Goal: Communication & Community: Ask a question

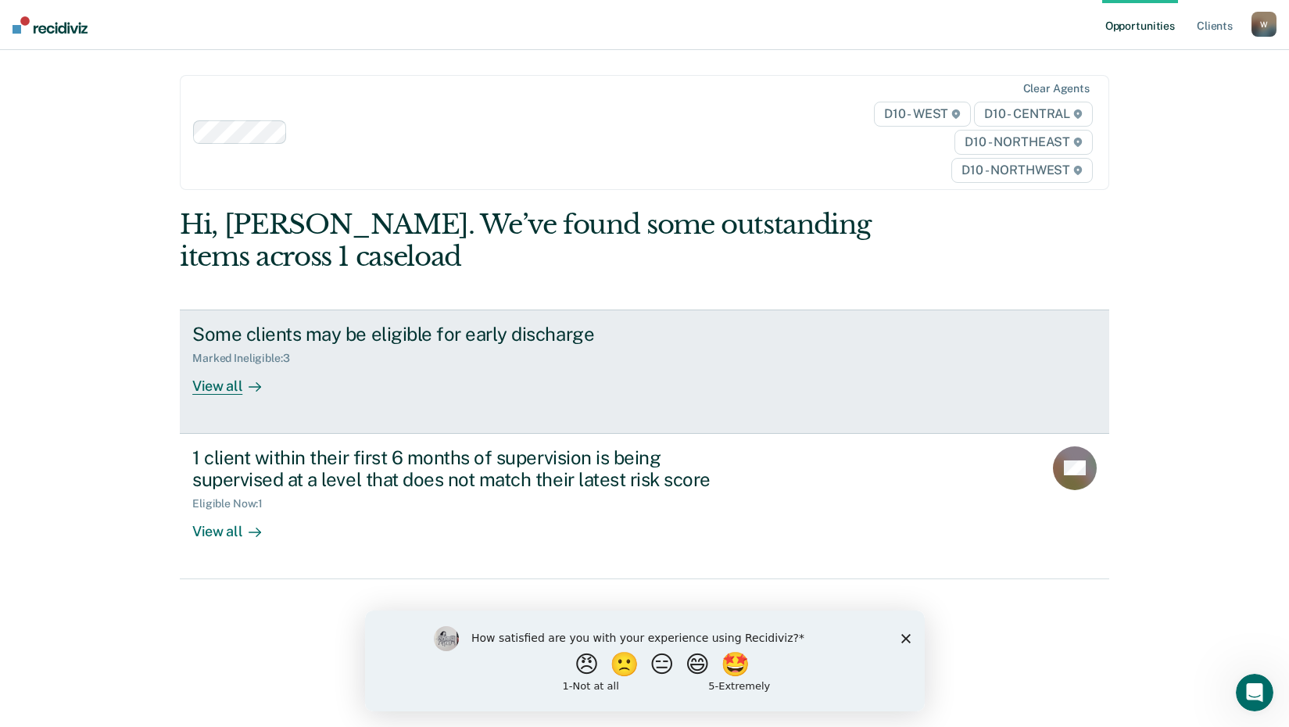
click at [205, 387] on div "View all" at bounding box center [236, 380] width 88 height 30
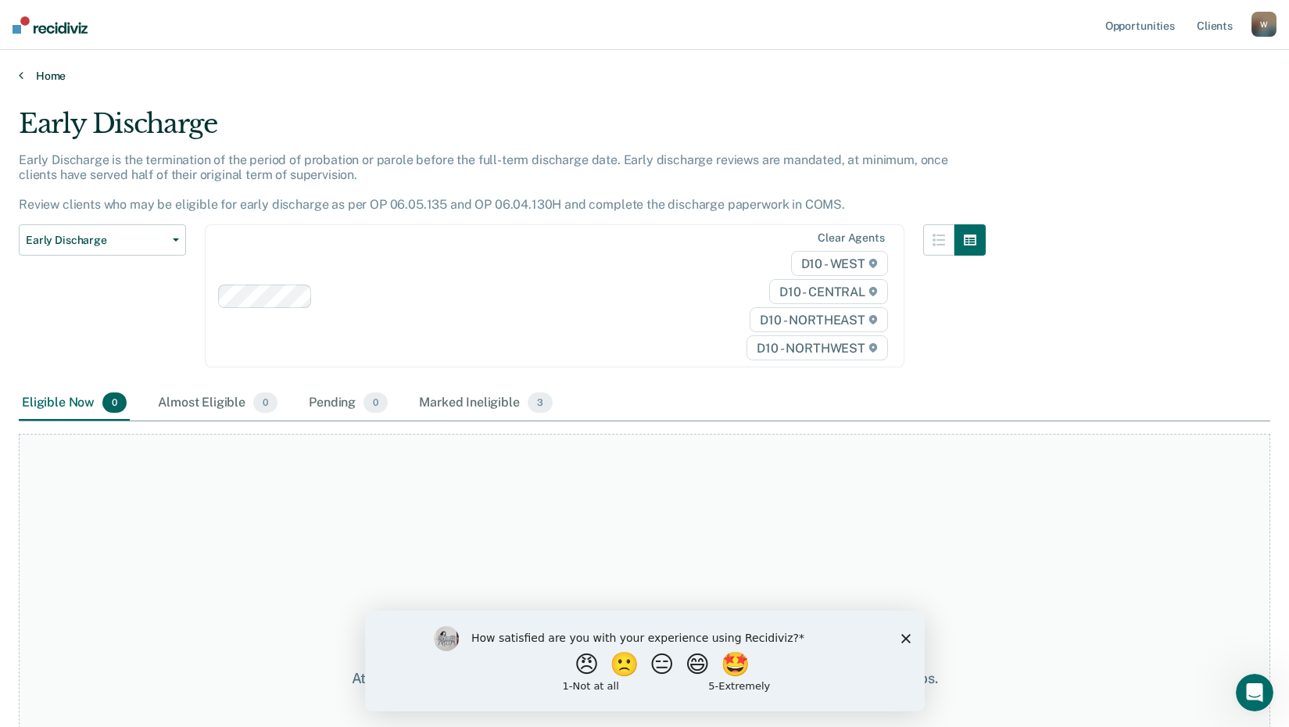
click at [45, 70] on link "Home" at bounding box center [644, 76] width 1251 height 14
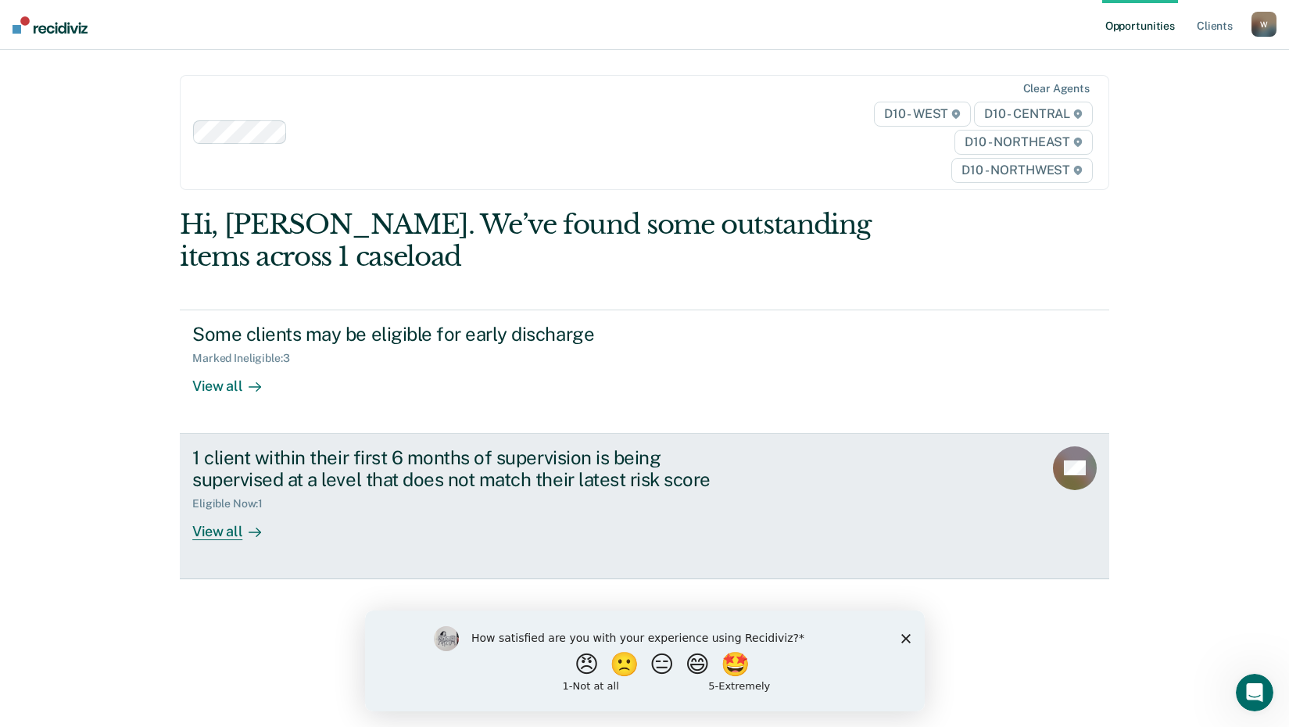
click at [213, 531] on div "View all" at bounding box center [236, 525] width 88 height 30
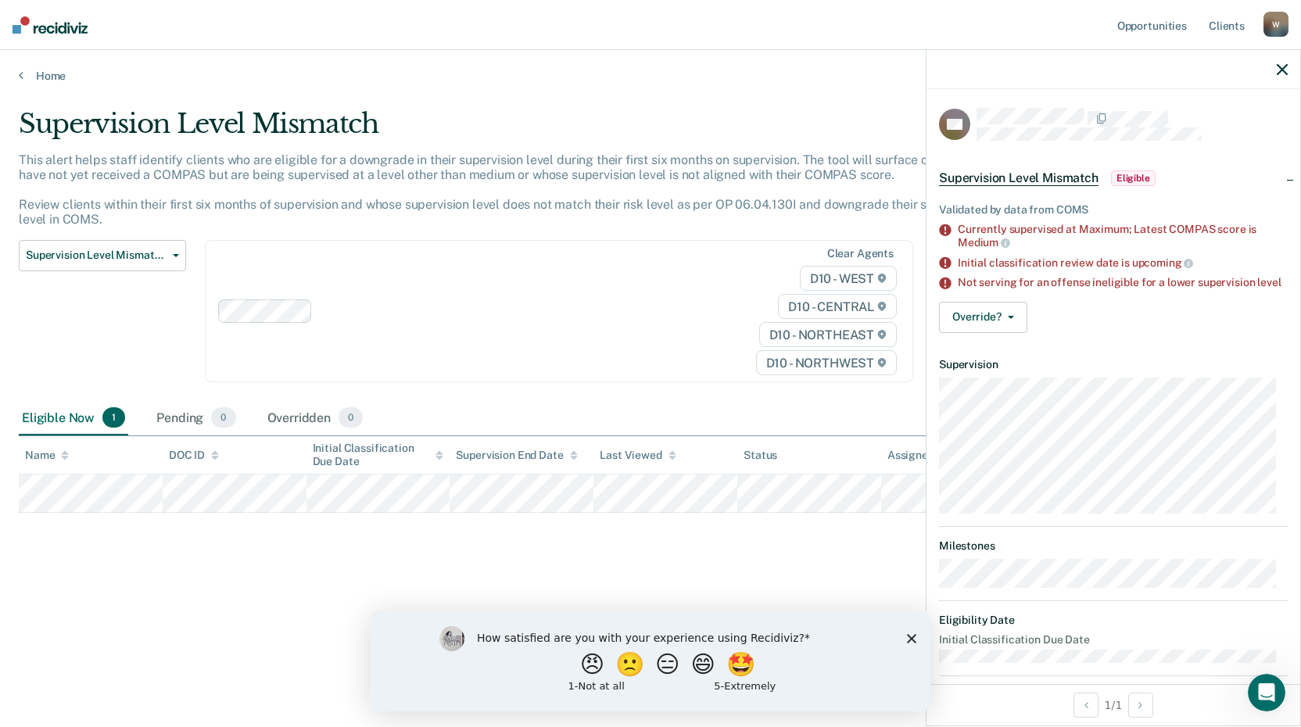
click at [1132, 181] on span "Eligible" at bounding box center [1133, 178] width 45 height 16
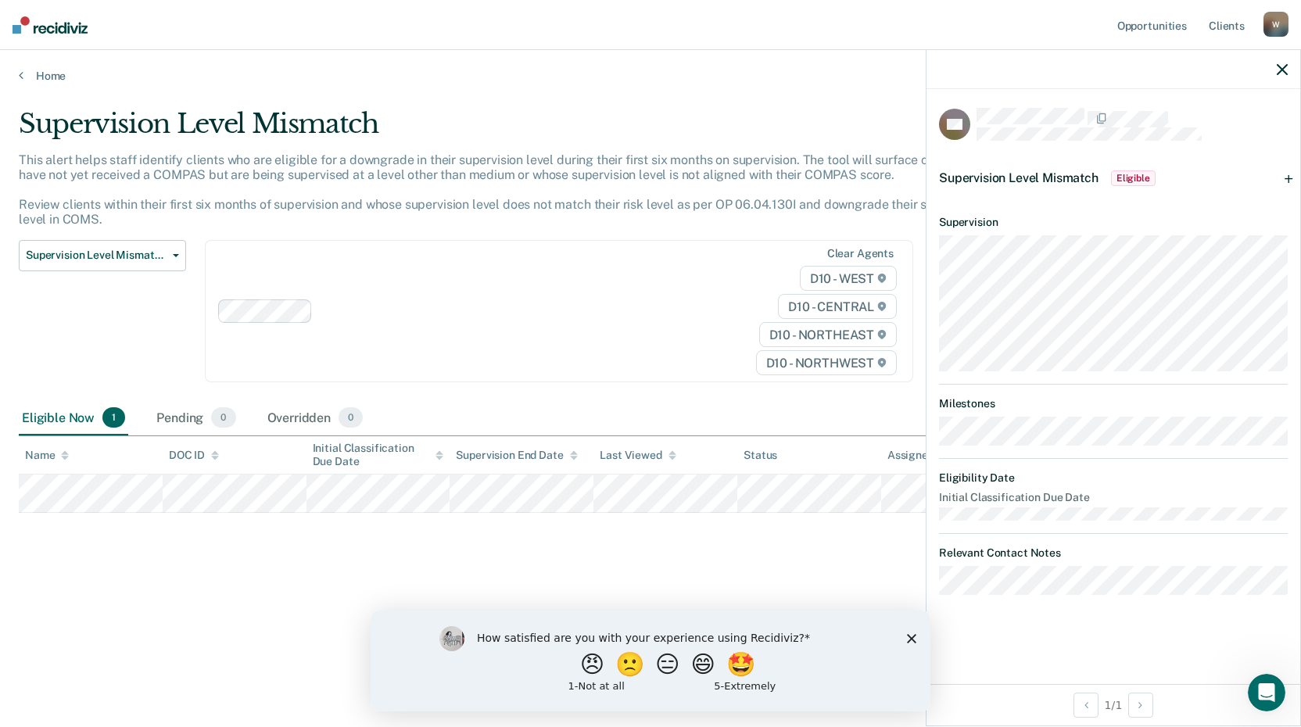
click at [1137, 179] on span "Eligible" at bounding box center [1133, 178] width 45 height 16
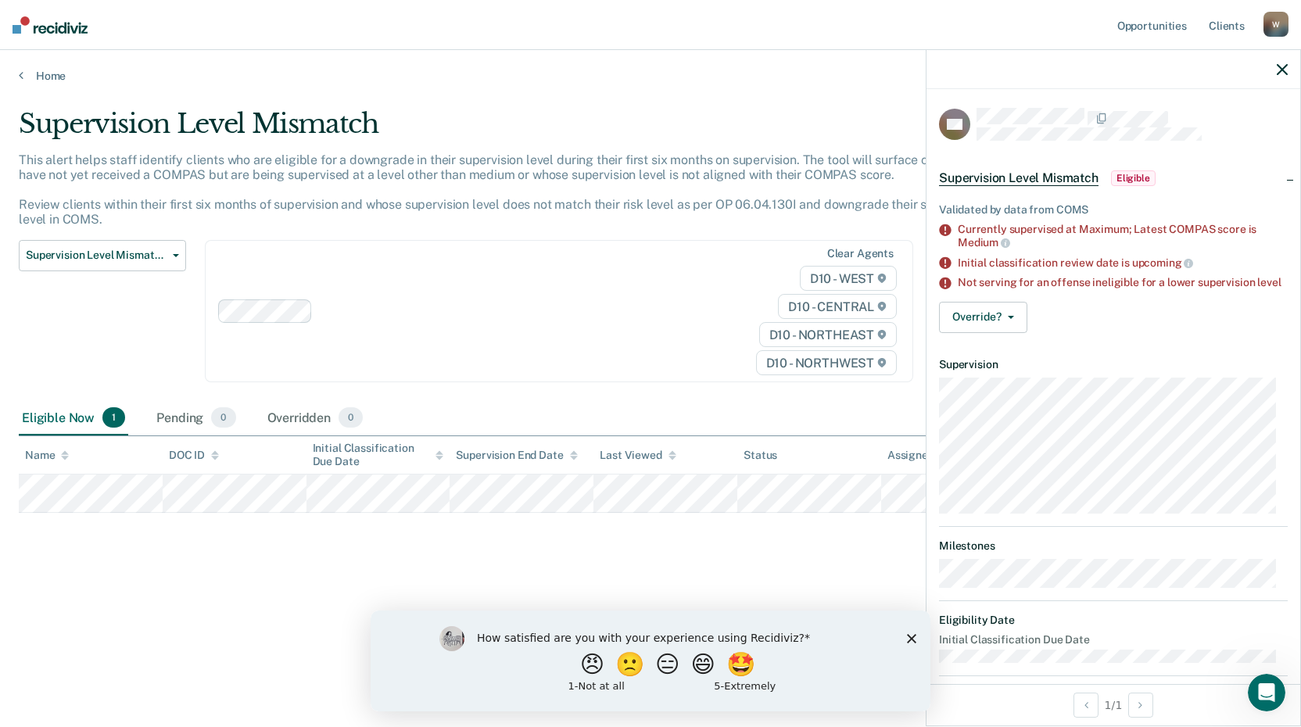
click at [911, 635] on icon "Close survey" at bounding box center [911, 637] width 9 height 9
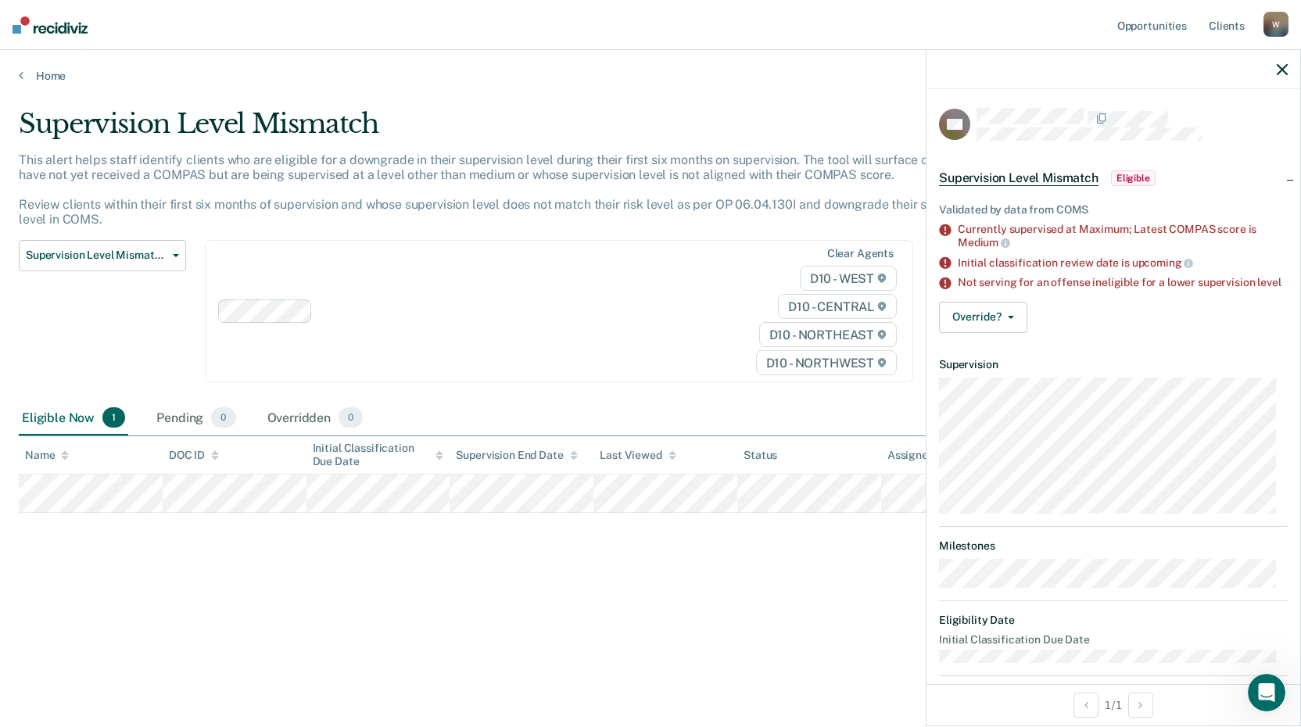
click at [1284, 66] on icon "button" at bounding box center [1281, 69] width 11 height 11
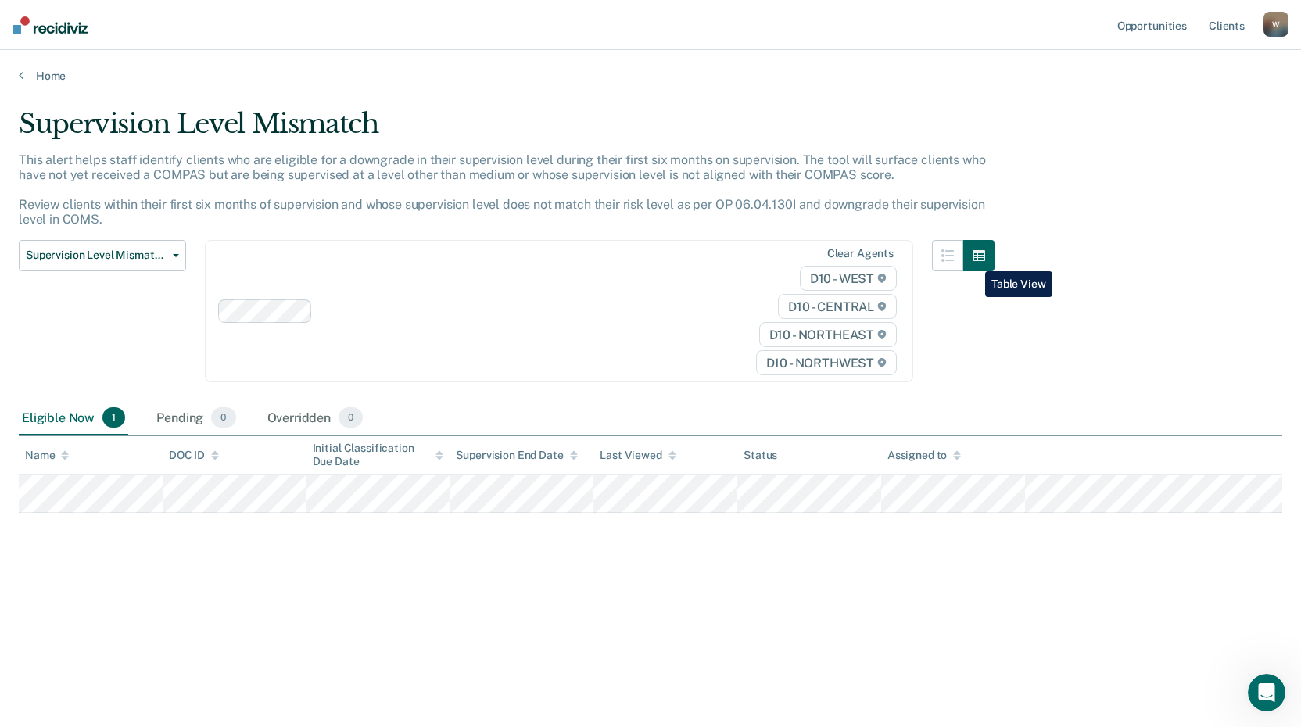
click at [973, 260] on icon "button" at bounding box center [978, 255] width 13 height 11
click at [947, 265] on button "button" at bounding box center [947, 255] width 31 height 31
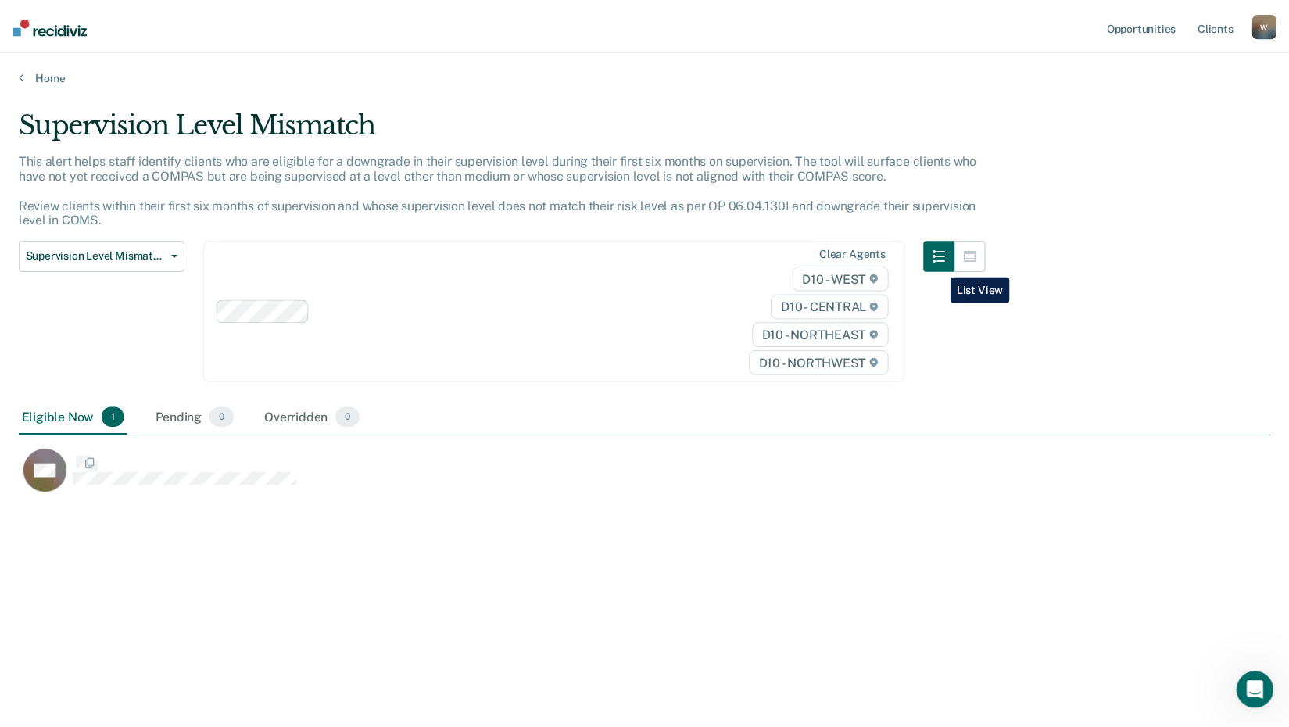
scroll to position [490, 1251]
click at [1223, 27] on link "Client s" at bounding box center [1226, 25] width 42 height 50
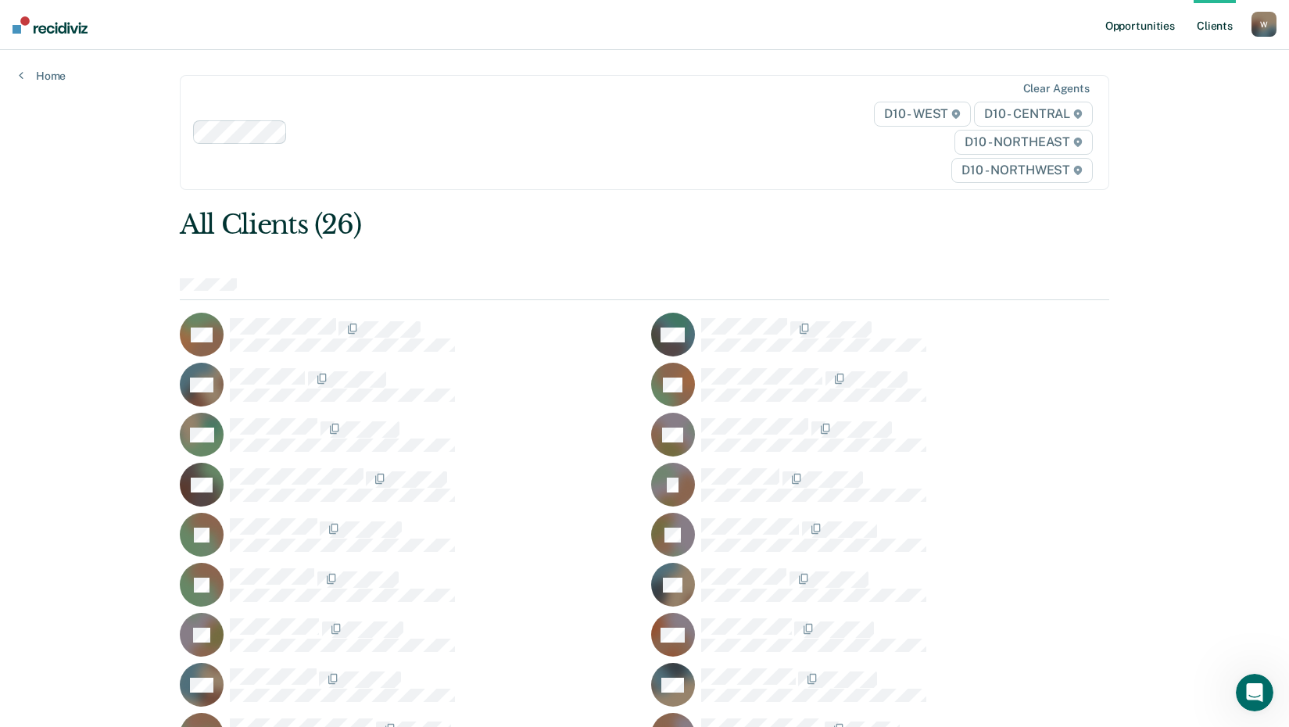
click at [1154, 25] on link "Opportunities" at bounding box center [1140, 25] width 76 height 50
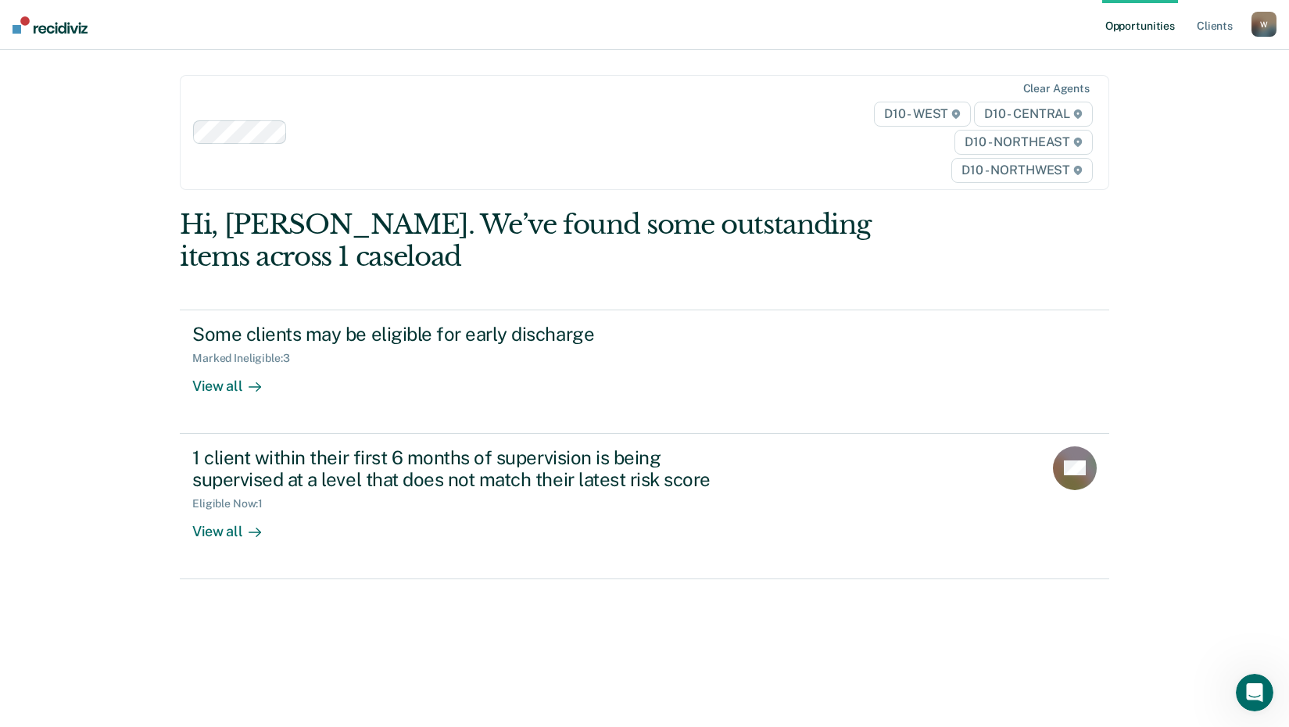
click at [1258, 20] on div "W" at bounding box center [1263, 24] width 25 height 25
click at [1011, 29] on nav "Opportunities Client s [EMAIL_ADDRESS][US_STATE][DOMAIN_NAME] W Profile How it …" at bounding box center [644, 25] width 1289 height 50
click at [1258, 694] on icon "Open Intercom Messenger" at bounding box center [1253, 691] width 26 height 26
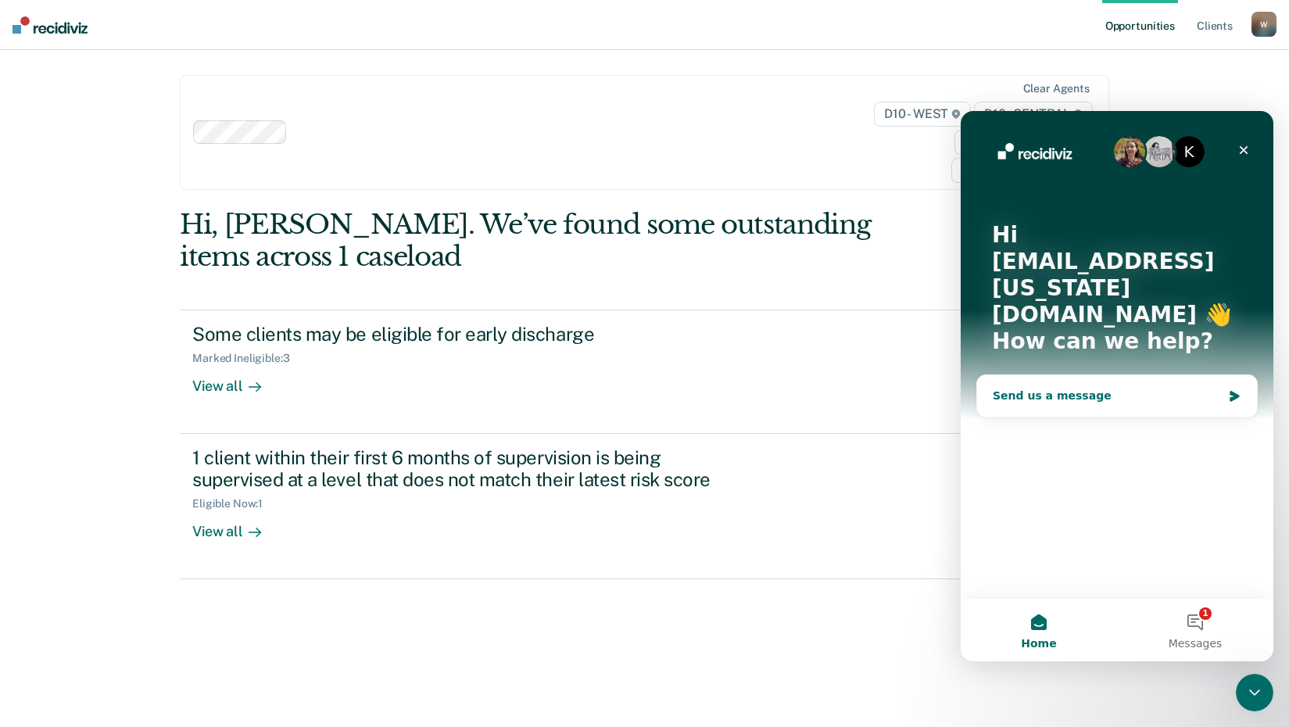
click at [1091, 388] on div "Send us a message" at bounding box center [1107, 396] width 229 height 16
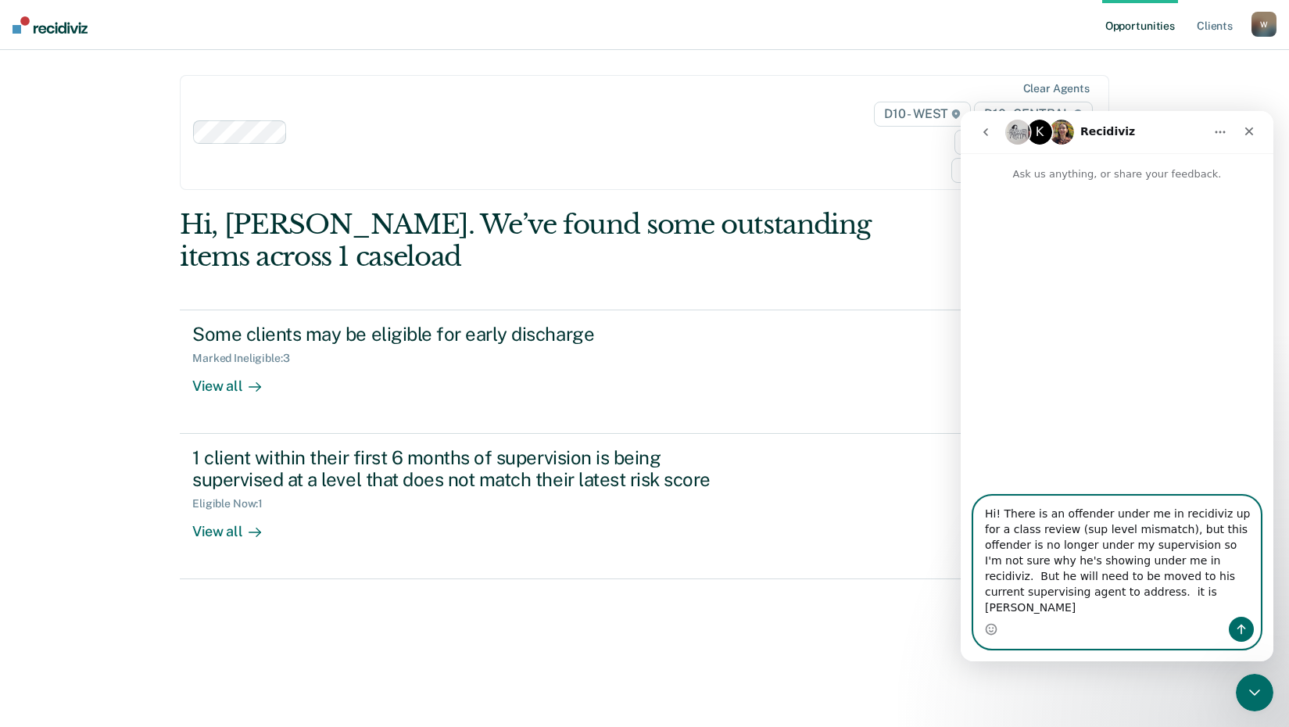
paste textarea "0747308"
type textarea "Hi! There is an offender under me in recidiviz up for a class review (sup level…"
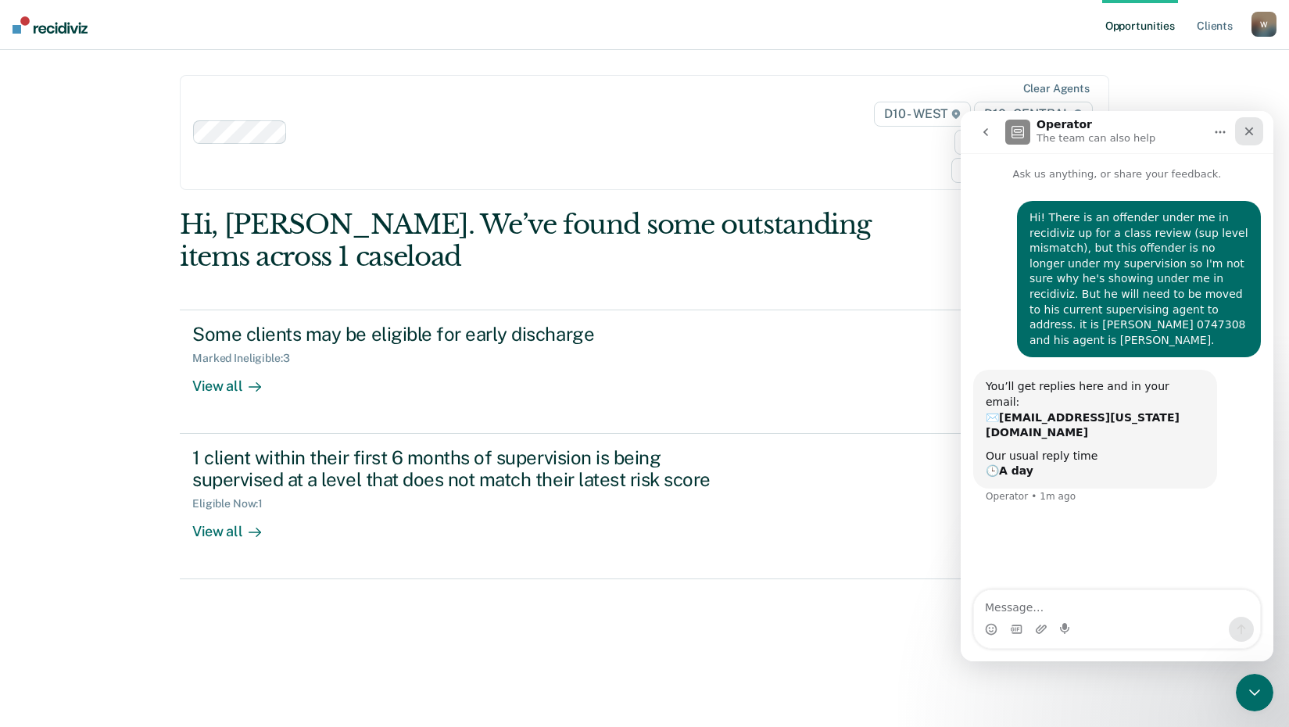
click at [1247, 133] on icon "Close" at bounding box center [1249, 131] width 13 height 13
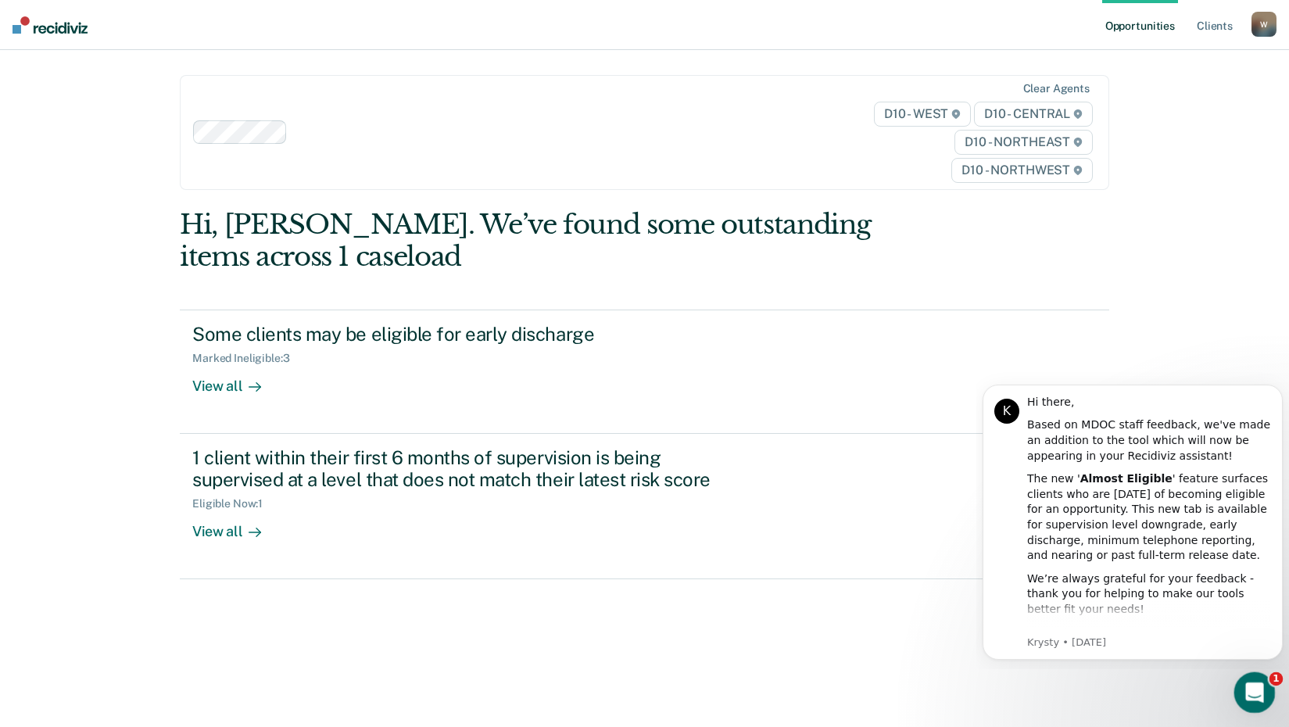
click at [1254, 696] on icon "Open Intercom Messenger" at bounding box center [1253, 691] width 26 height 26
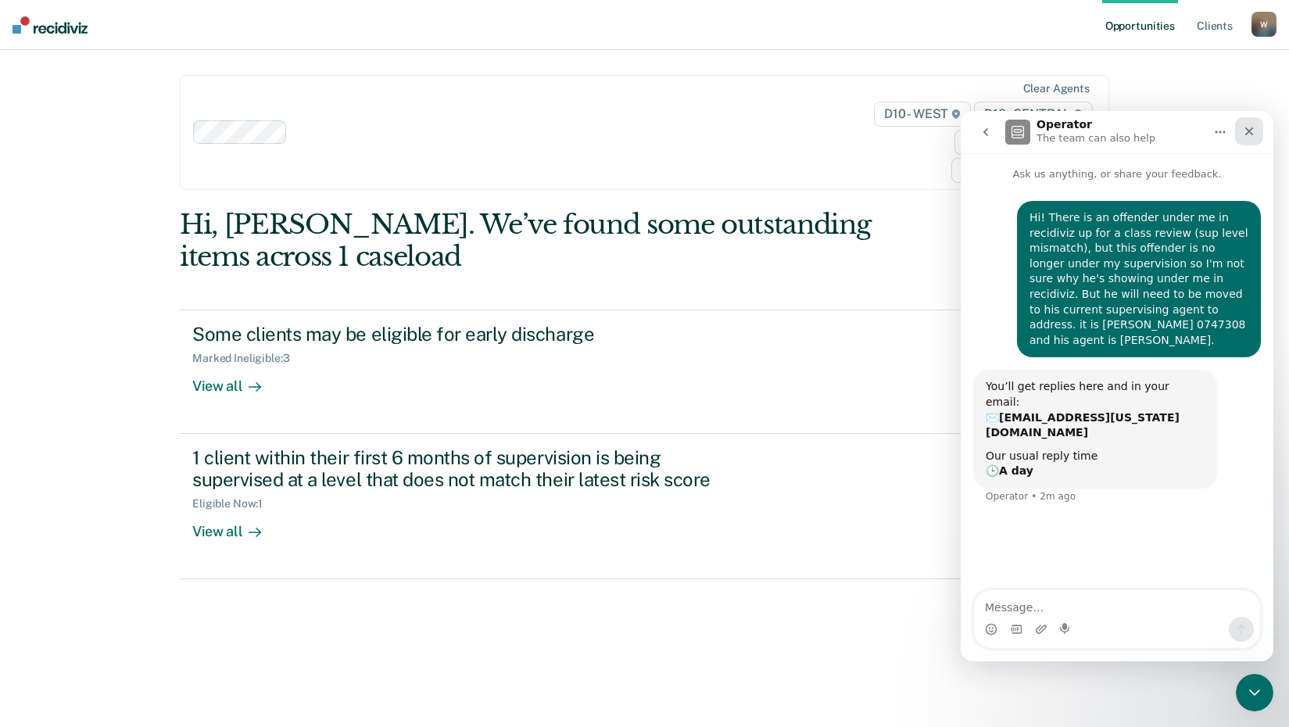
click at [1244, 134] on icon "Close" at bounding box center [1249, 131] width 13 height 13
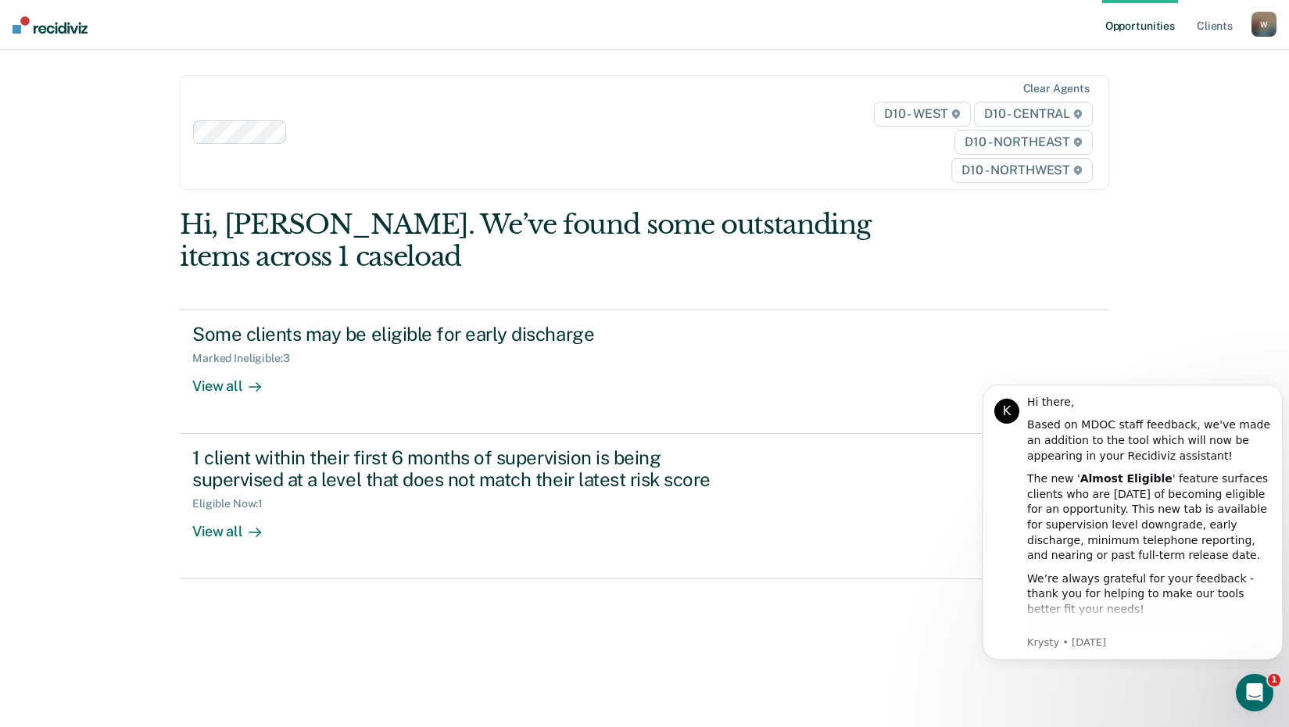
click at [1266, 25] on div "W" at bounding box center [1263, 24] width 25 height 25
click at [1162, 100] on link "Log Out" at bounding box center [1201, 102] width 126 height 13
